Goal: Information Seeking & Learning: Learn about a topic

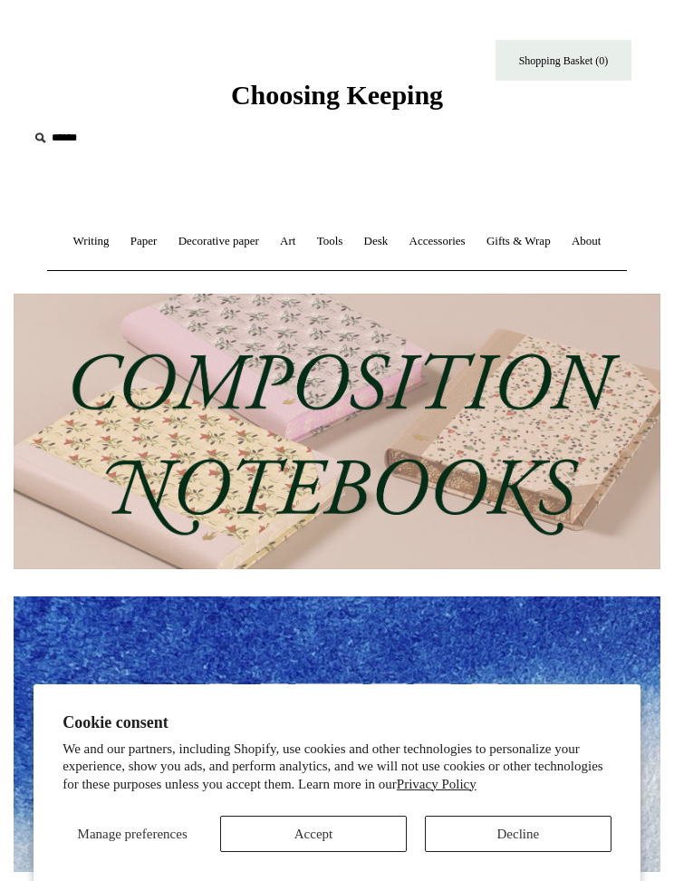
click at [80, 247] on link "Writing +" at bounding box center [91, 242] width 54 height 48
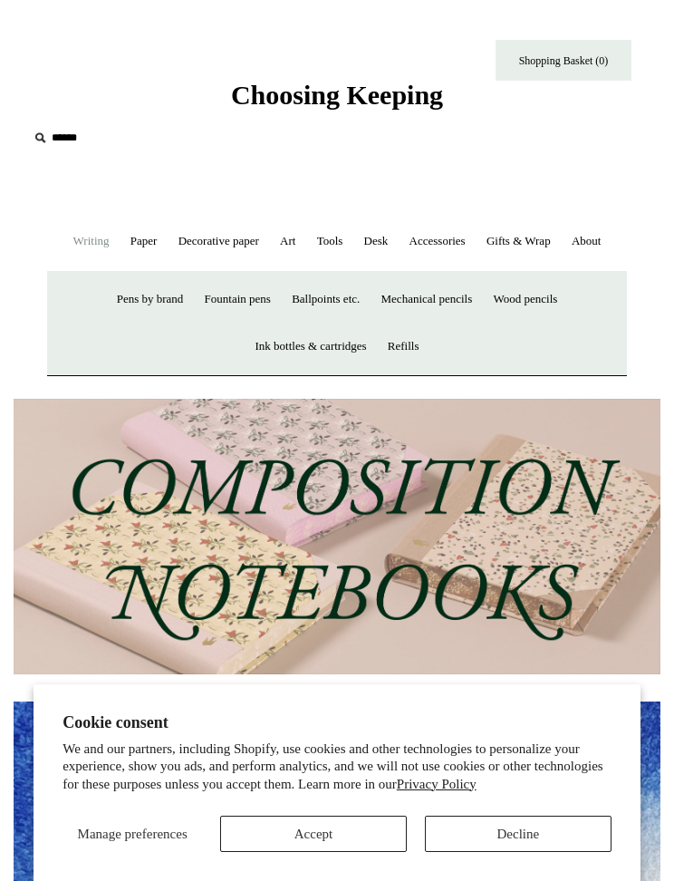
click at [129, 245] on link "Paper +" at bounding box center [143, 242] width 45 height 48
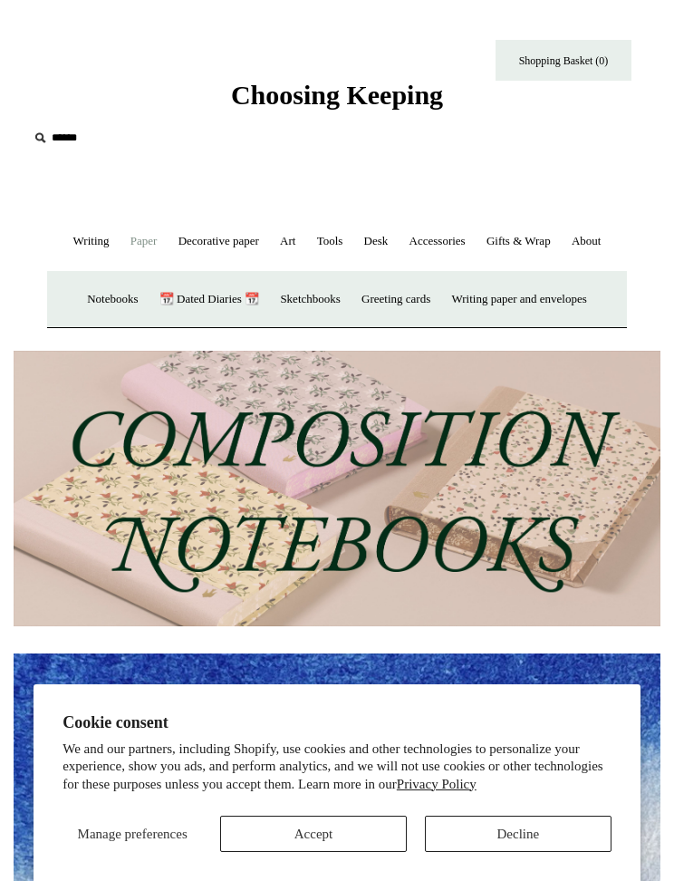
click at [173, 300] on link "📆 Dated Diaries 📆" at bounding box center [209, 300] width 118 height 48
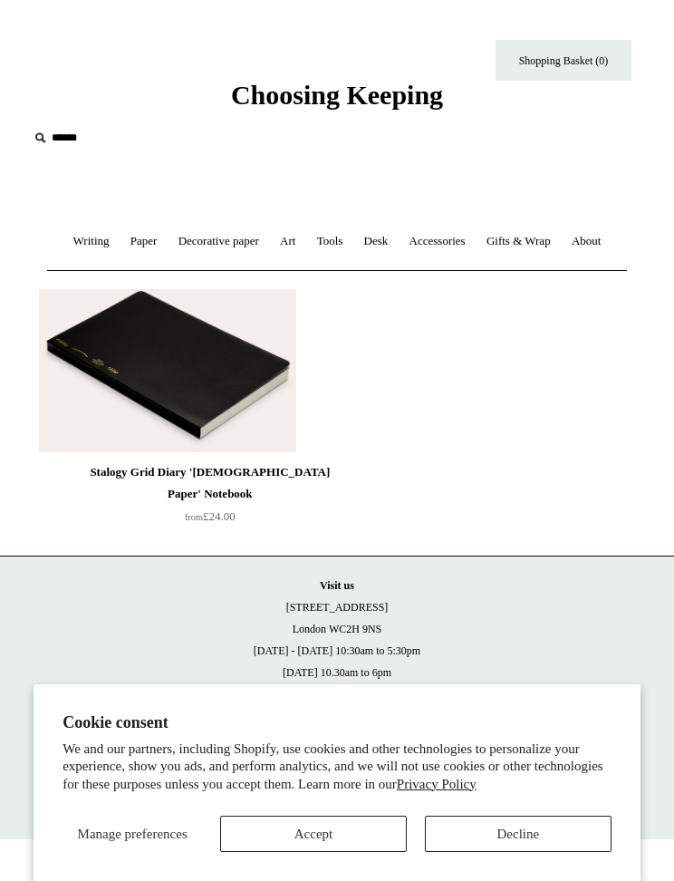
click at [103, 355] on img at bounding box center [167, 370] width 257 height 163
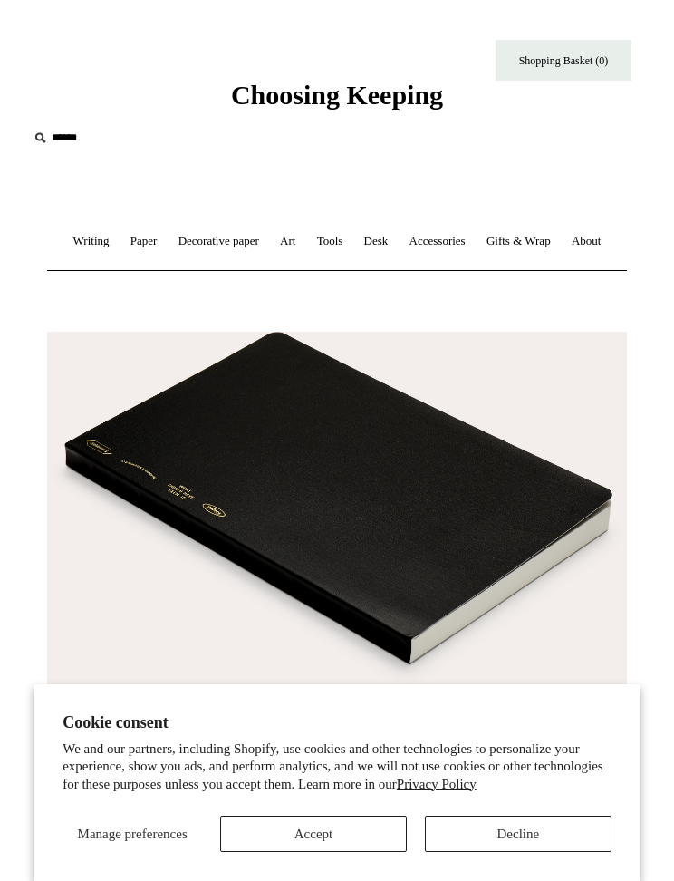
click at [125, 241] on link "Paper +" at bounding box center [143, 242] width 45 height 48
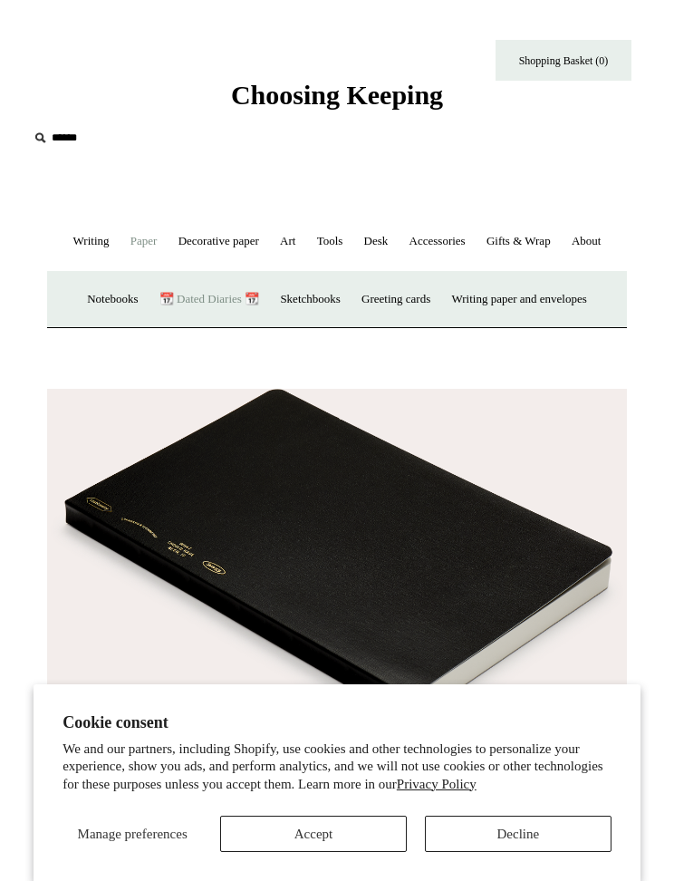
click at [92, 294] on link "Notebooks +" at bounding box center [112, 300] width 69 height 48
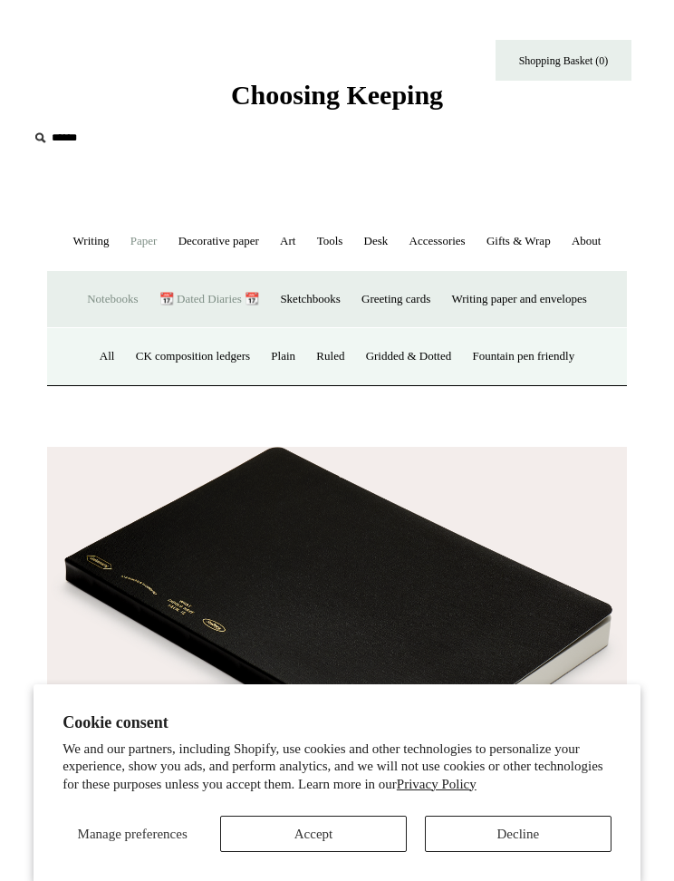
click at [130, 349] on link "CK composition ledgers" at bounding box center [193, 357] width 132 height 48
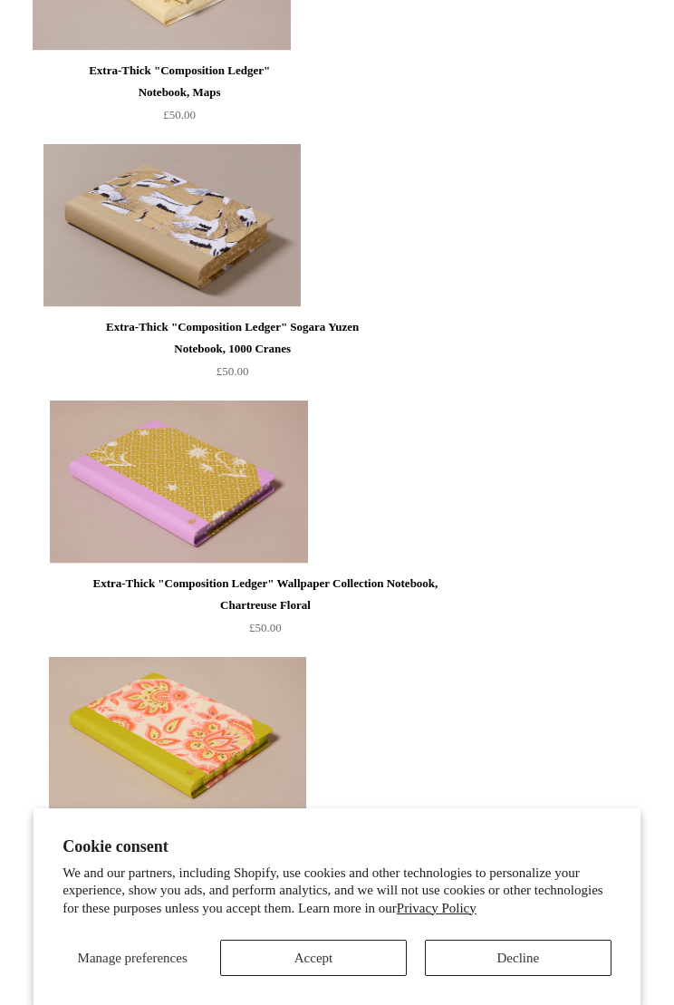
scroll to position [1692, 0]
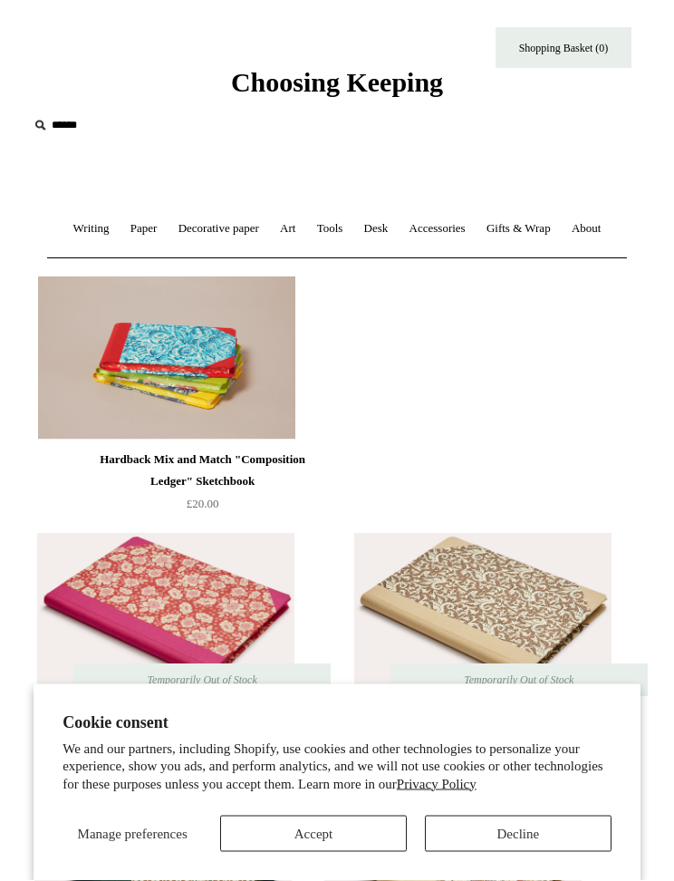
scroll to position [0, 0]
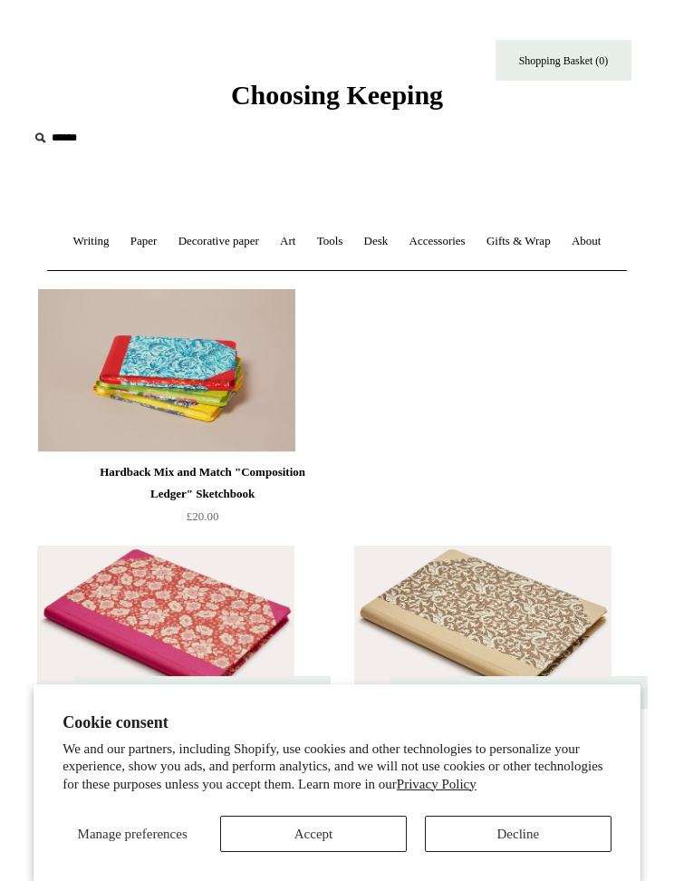
click at [188, 246] on link "Decorative paper +" at bounding box center [219, 242] width 99 height 48
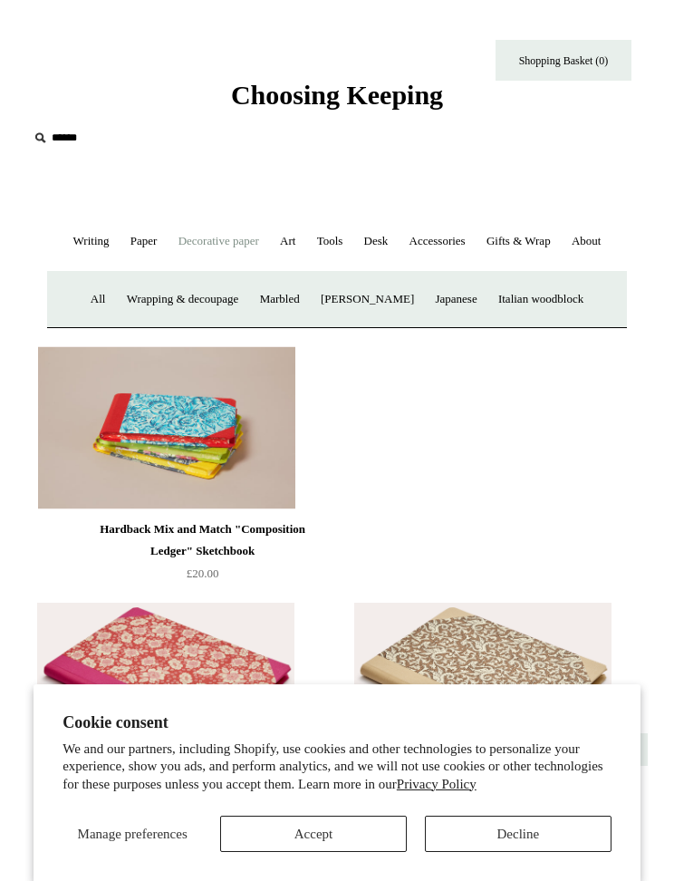
click at [283, 238] on link "Art +" at bounding box center [288, 242] width 34 height 48
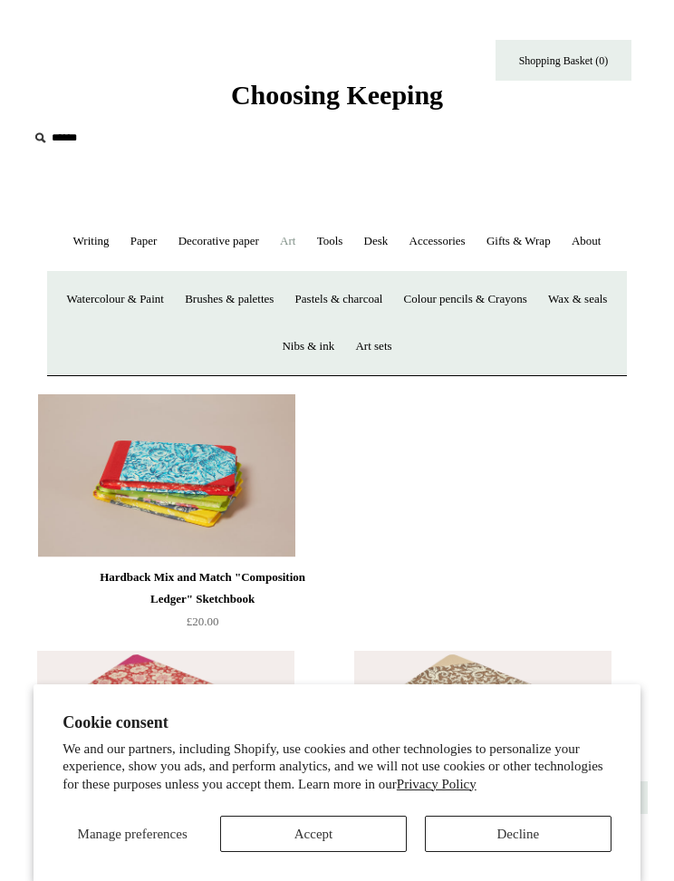
click at [338, 243] on link "Tools +" at bounding box center [330, 242] width 44 height 48
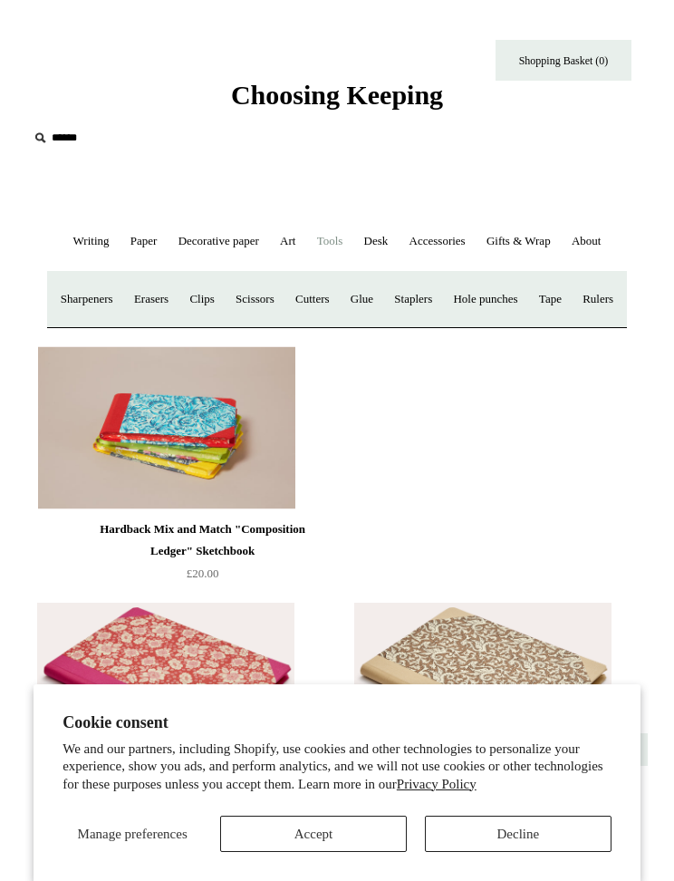
click at [391, 243] on link "Desk +" at bounding box center [376, 242] width 43 height 48
click at [441, 244] on link "Accessories +" at bounding box center [438, 242] width 74 height 48
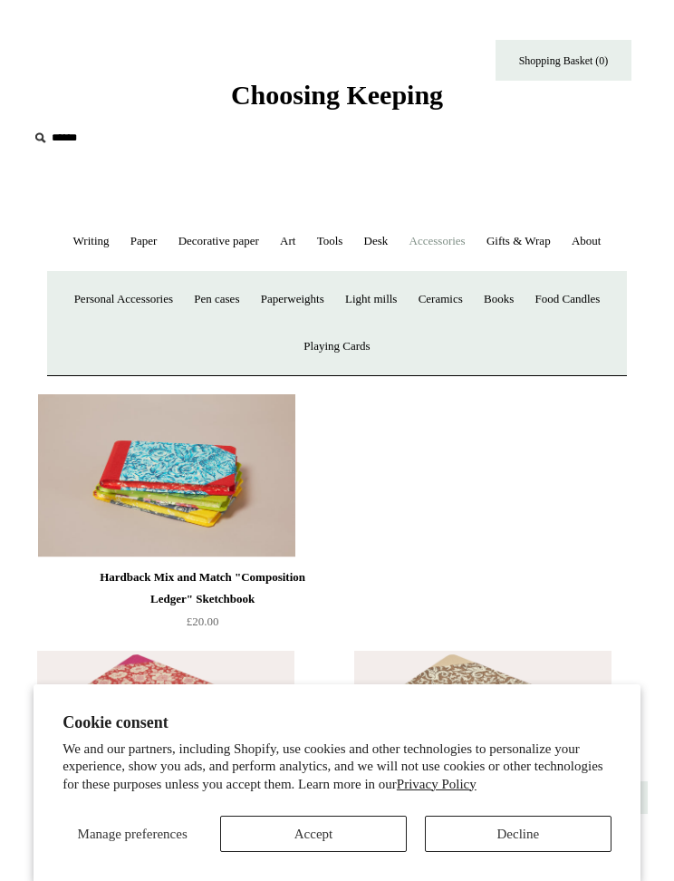
click at [455, 299] on link "Ceramics +" at bounding box center [441, 300] width 63 height 48
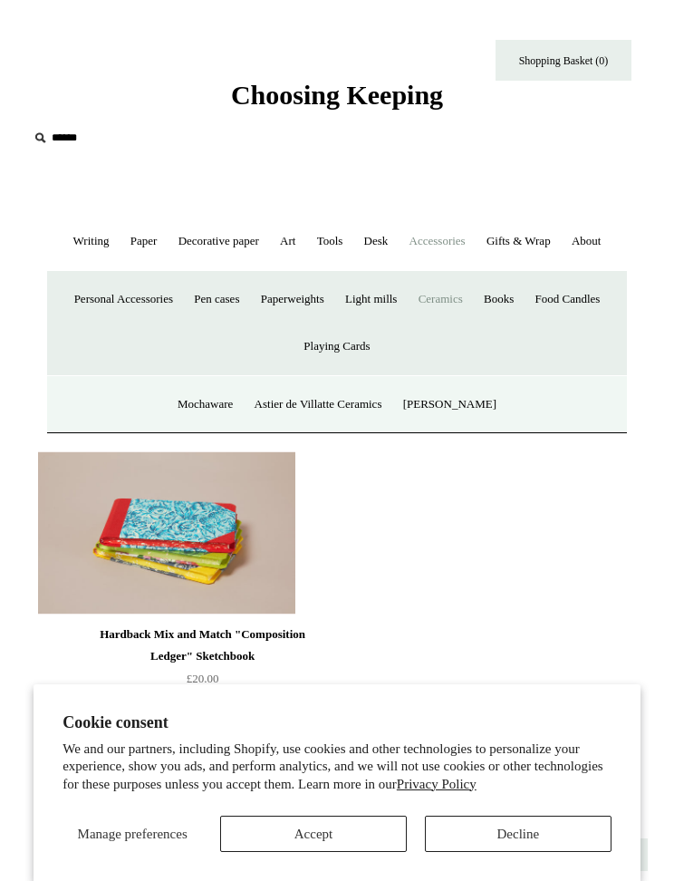
click at [585, 301] on link "Food Candles" at bounding box center [568, 300] width 83 height 48
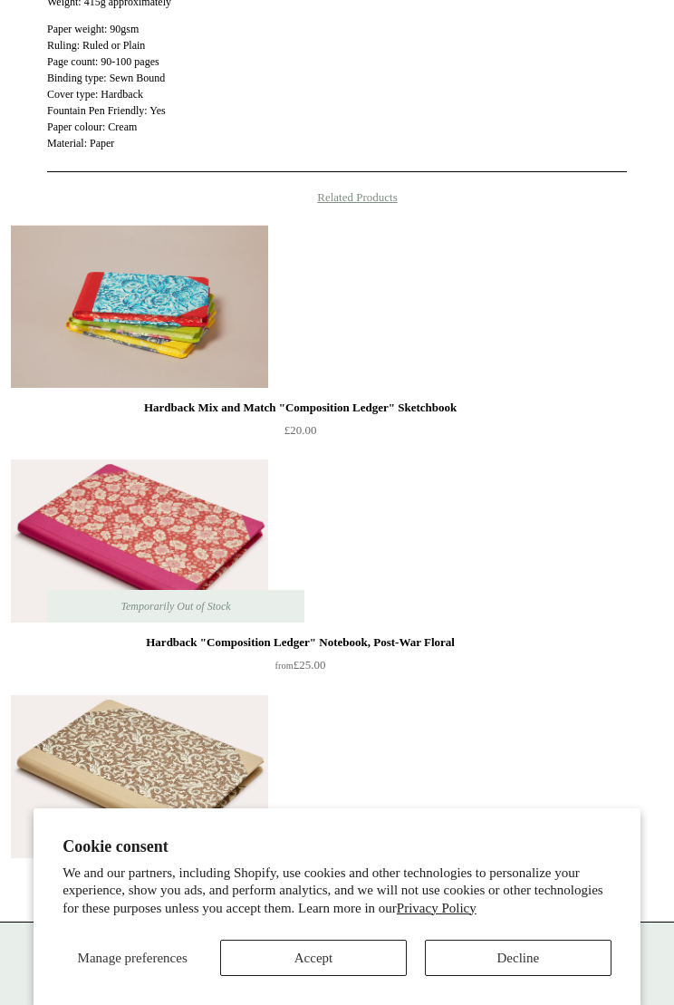
scroll to position [1283, 0]
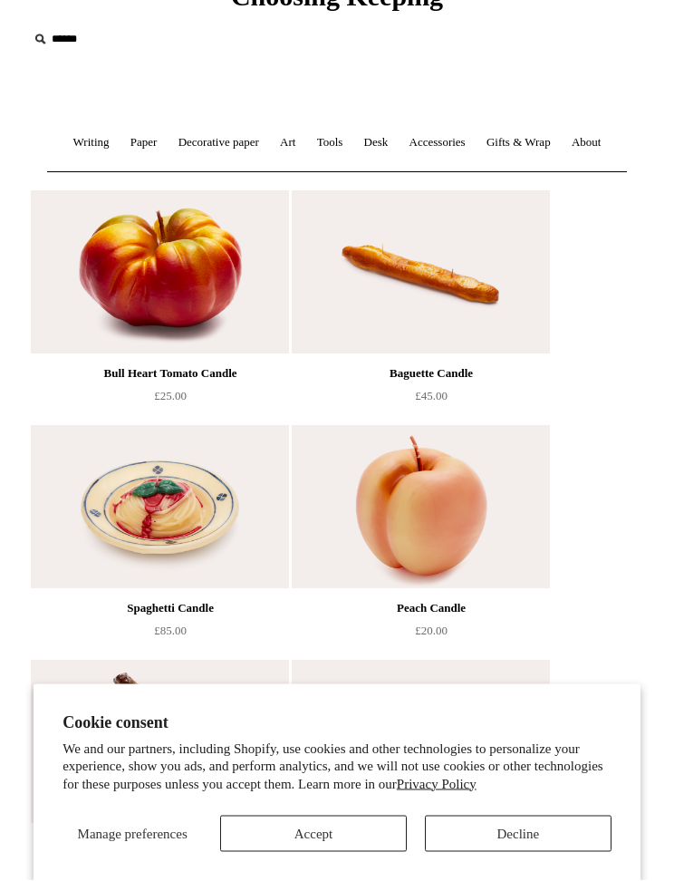
scroll to position [85, 0]
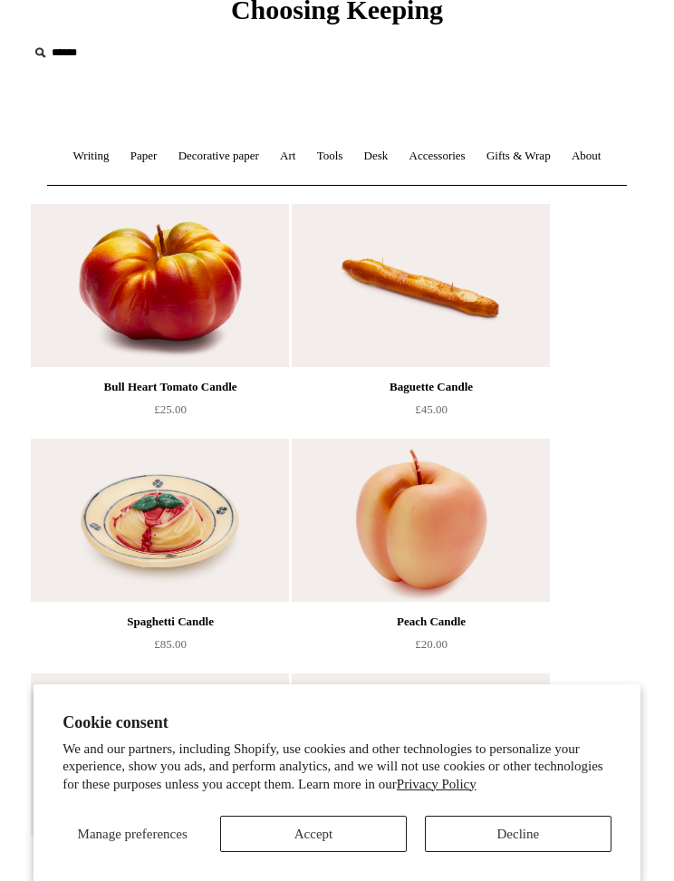
click at [448, 150] on link "Accessories +" at bounding box center [438, 156] width 74 height 48
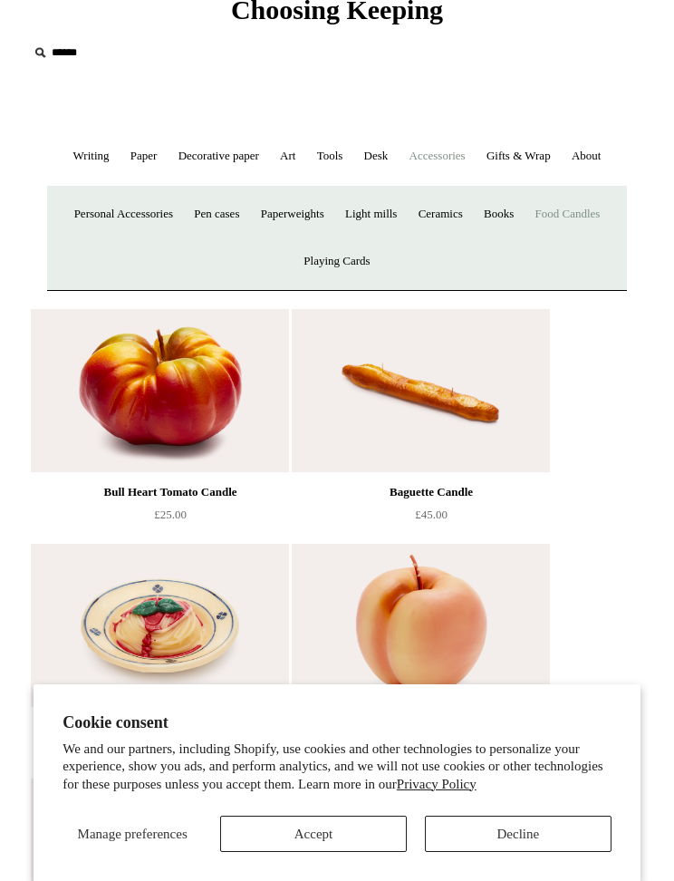
click at [364, 257] on link "Playing Cards" at bounding box center [337, 262] width 84 height 48
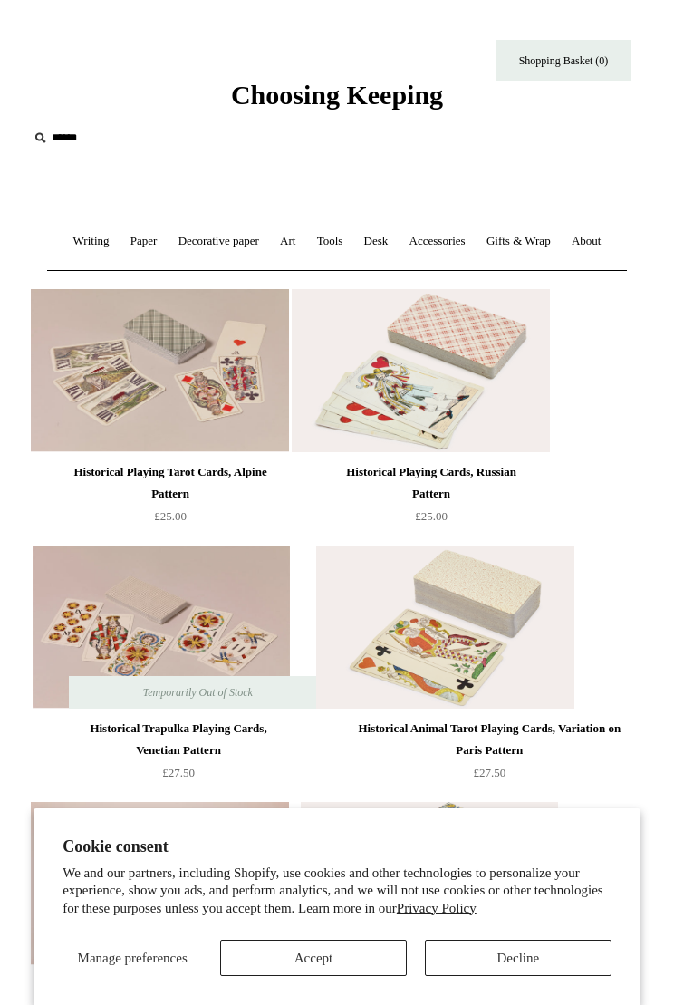
click at [548, 228] on link "Gifts & Wrap +" at bounding box center [519, 242] width 82 height 48
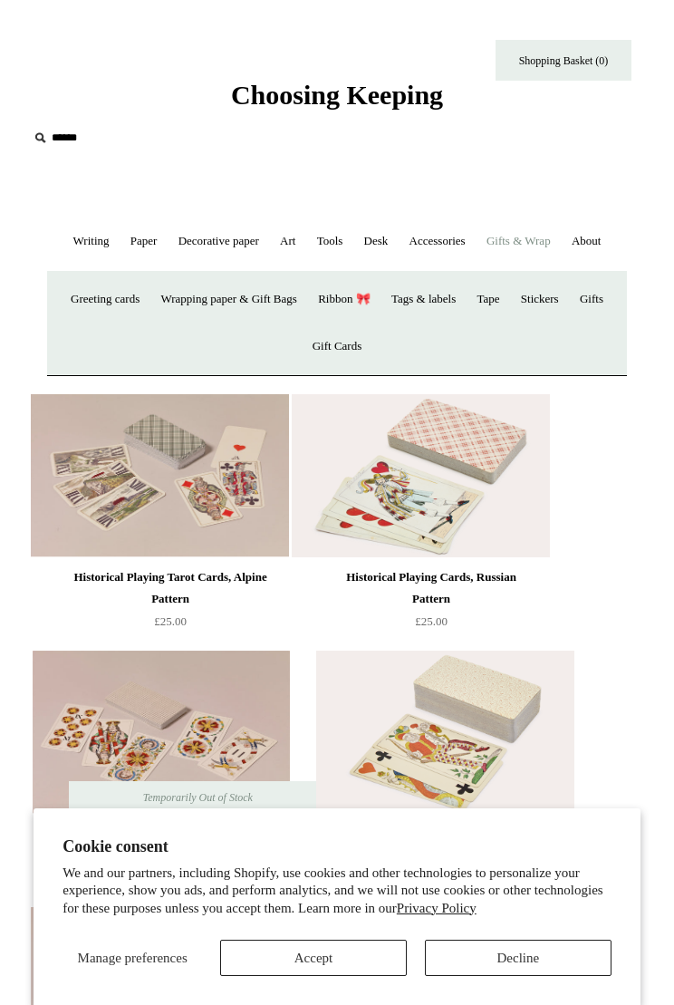
click at [611, 237] on link "About +" at bounding box center [587, 242] width 48 height 48
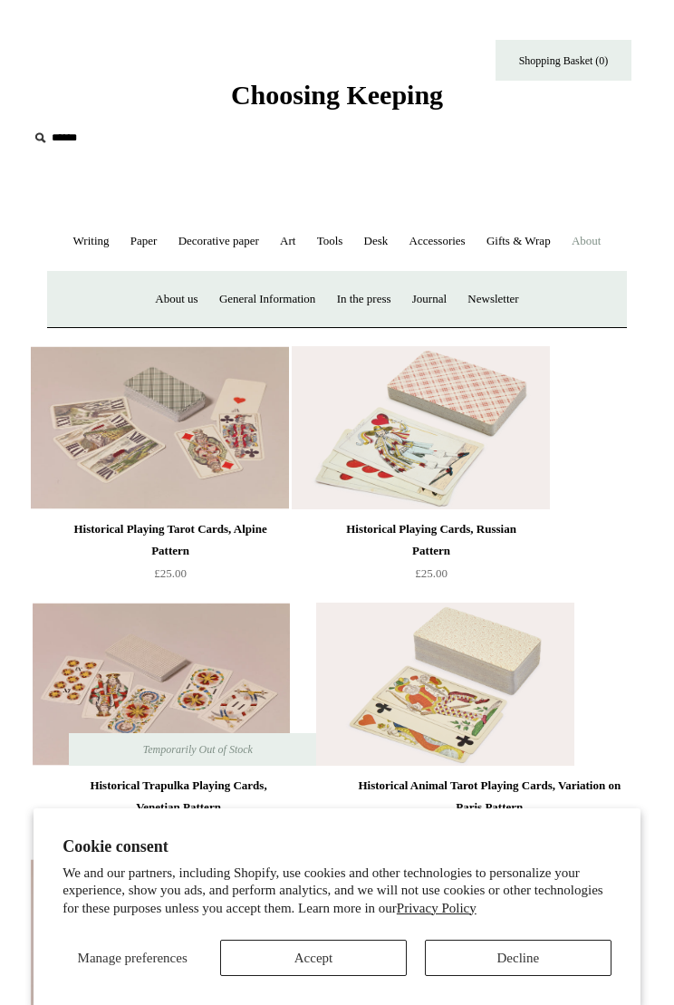
click at [447, 295] on link "Journal +" at bounding box center [429, 300] width 53 height 48
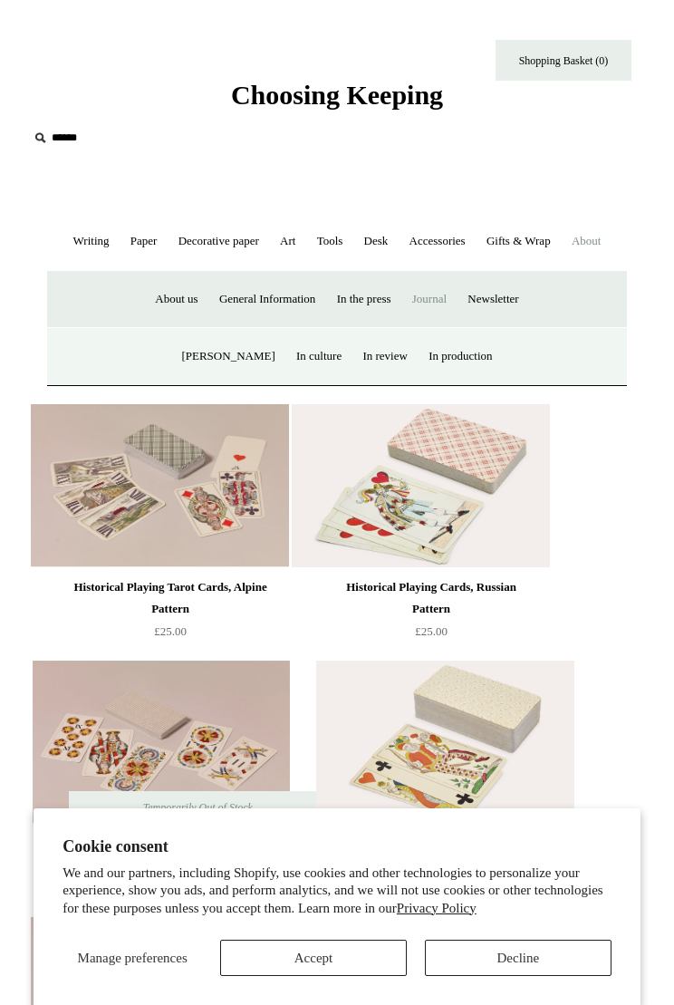
click at [193, 355] on link "[PERSON_NAME]" at bounding box center [228, 357] width 112 height 48
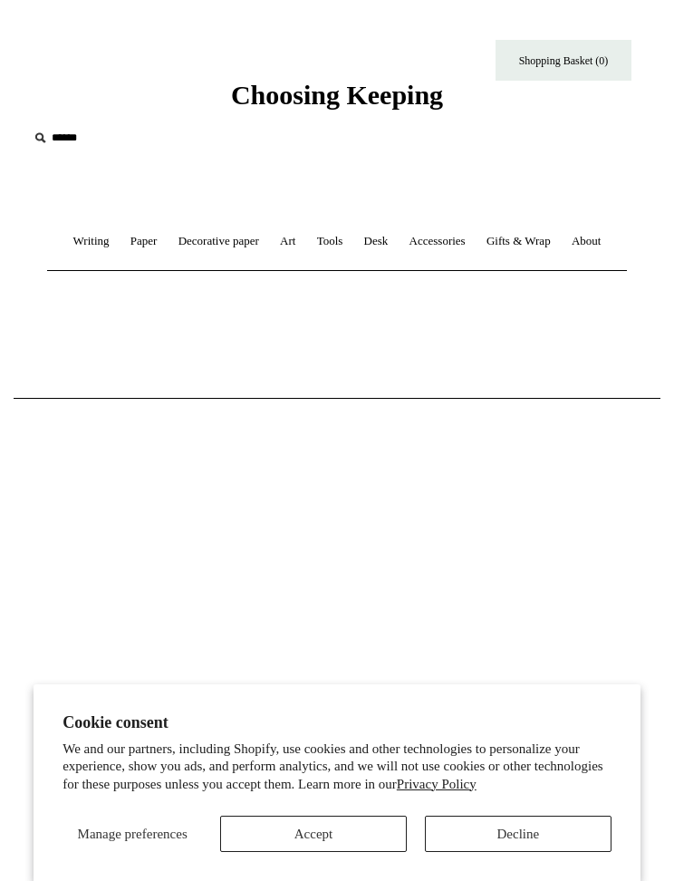
click at [603, 234] on link "About +" at bounding box center [587, 242] width 48 height 48
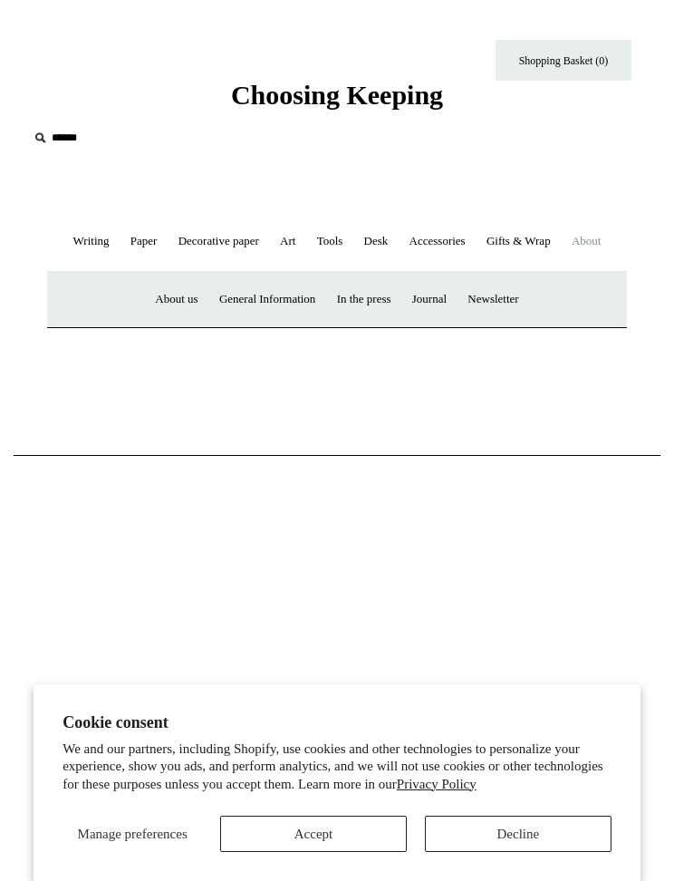
click at [156, 296] on link "About us" at bounding box center [176, 300] width 61 height 48
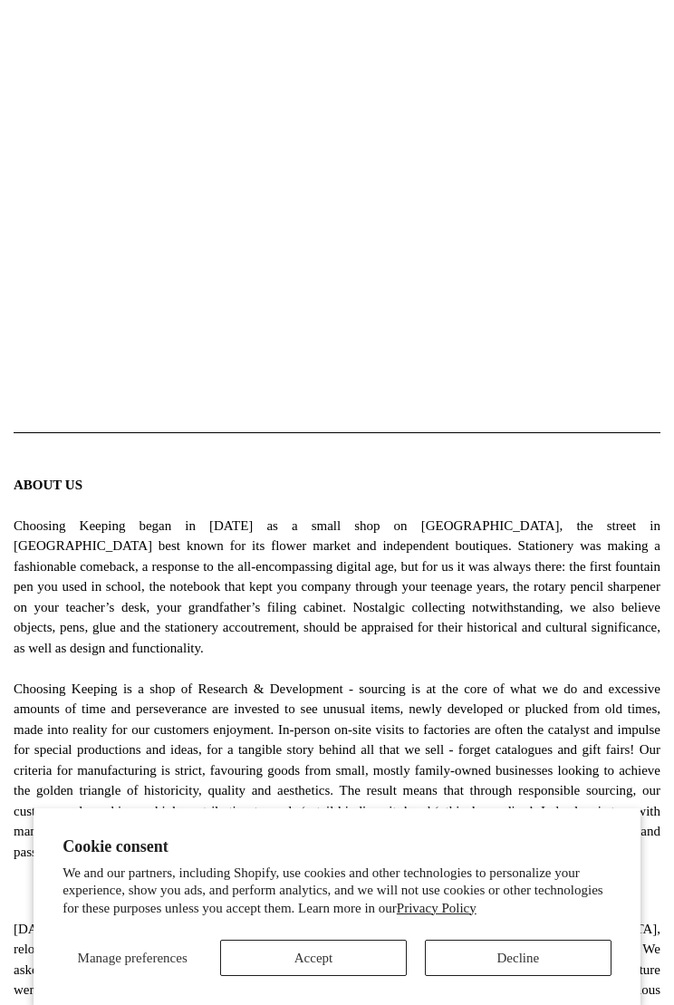
scroll to position [367, 0]
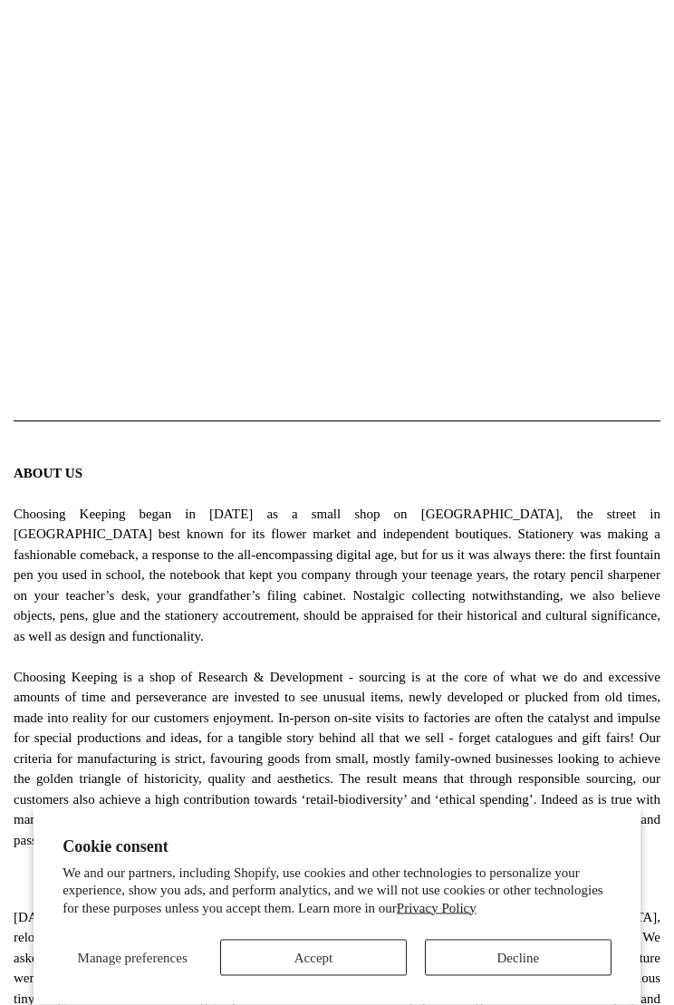
click at [538, 880] on button "Decline" at bounding box center [518, 958] width 187 height 36
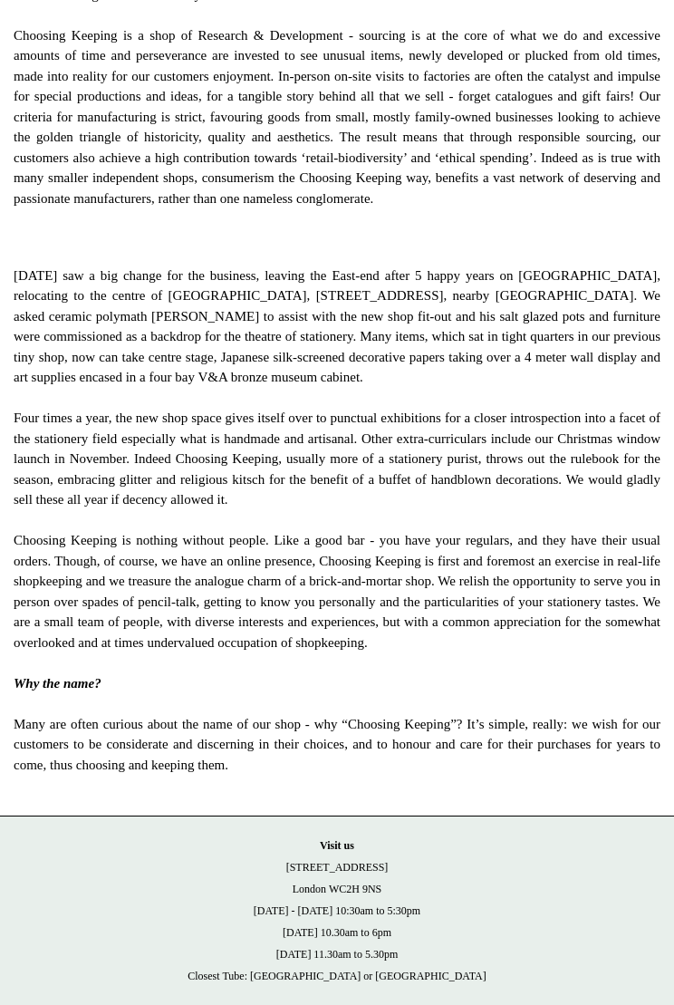
scroll to position [1033, 0]
